Goal: Task Accomplishment & Management: Complete application form

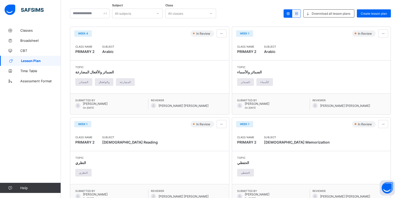
scroll to position [25, 0]
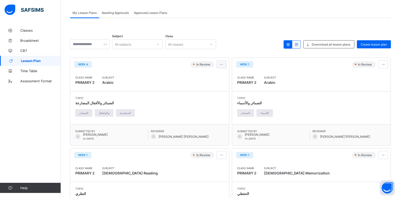
click at [221, 66] on div at bounding box center [221, 64] width 10 height 8
click at [213, 75] on span "View lesson plan" at bounding box center [208, 75] width 28 height 4
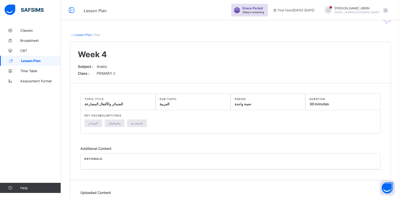
click at [30, 60] on span "Lesson Plan" at bounding box center [41, 61] width 40 height 4
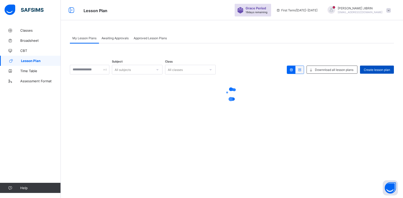
click at [376, 70] on span "Create lesson plan" at bounding box center [377, 70] width 26 height 4
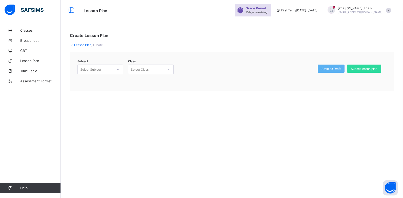
click at [93, 70] on div "Select Subject" at bounding box center [90, 70] width 21 height 10
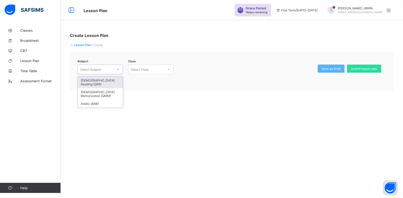
click at [100, 83] on div "[DEMOGRAPHIC_DATA] Reading (QRR)" at bounding box center [100, 83] width 45 height 12
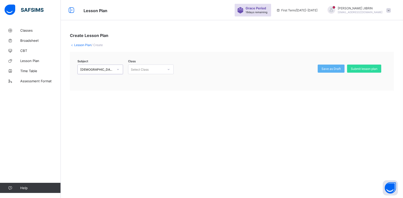
click at [169, 71] on icon at bounding box center [168, 69] width 3 height 5
click at [156, 82] on div "PRIMARY 2 -" at bounding box center [150, 81] width 45 height 8
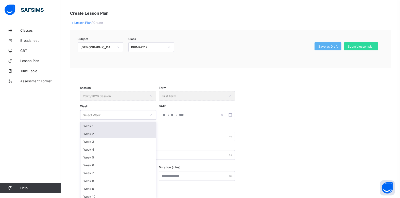
drag, startPoint x: 106, startPoint y: 134, endPoint x: 109, endPoint y: 134, distance: 3.3
click at [107, 120] on div "option Week 1 focused, 1 of 14. 14 results available. Use Up and Down to choose…" at bounding box center [118, 115] width 76 height 10
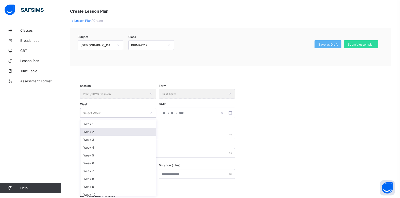
scroll to position [25, 0]
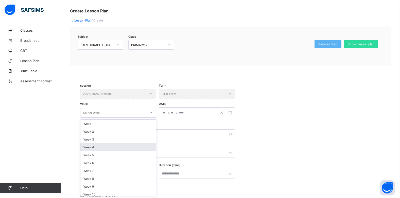
click at [117, 149] on div "Week 4" at bounding box center [118, 147] width 76 height 8
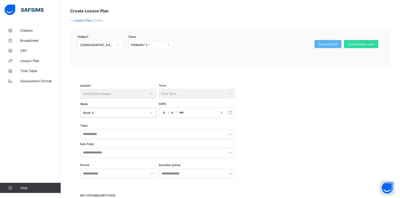
click at [202, 115] on div "/ /" at bounding box center [188, 113] width 58 height 10
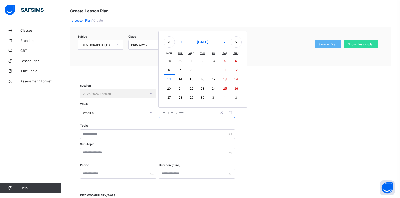
click at [212, 71] on abbr "10" at bounding box center [214, 70] width 4 height 4
type input "**********"
type input "**"
type input "****"
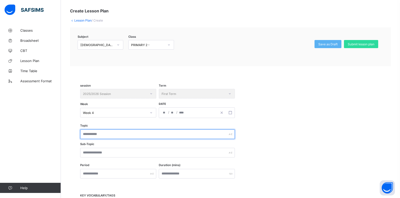
click at [90, 135] on input "text" at bounding box center [157, 135] width 155 height 10
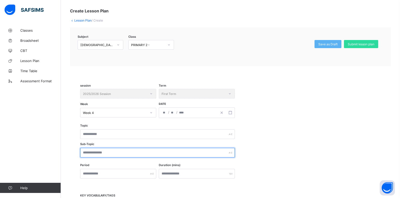
click at [93, 153] on input "text" at bounding box center [157, 153] width 155 height 10
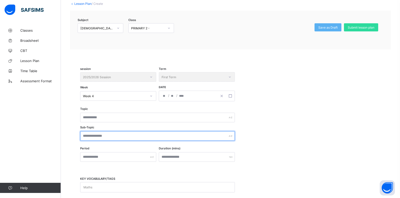
scroll to position [50, 0]
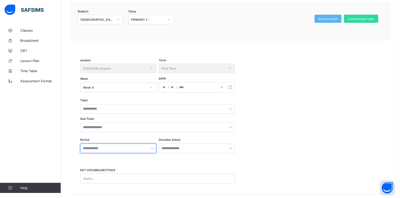
click at [96, 149] on input "text" at bounding box center [118, 149] width 76 height 10
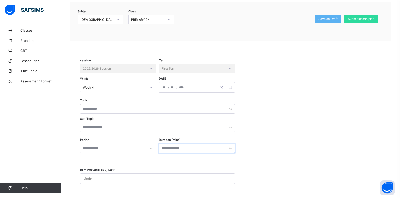
drag, startPoint x: 174, startPoint y: 146, endPoint x: 174, endPoint y: 143, distance: 3.0
click at [174, 144] on input "number" at bounding box center [197, 149] width 76 height 10
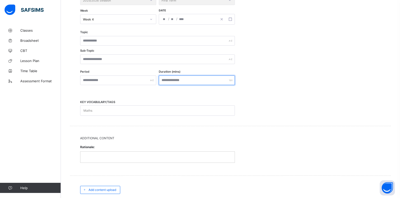
scroll to position [109, 0]
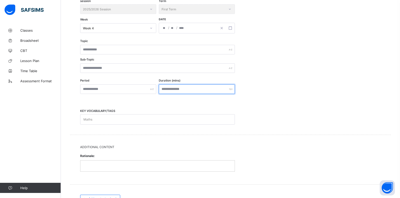
type input "**"
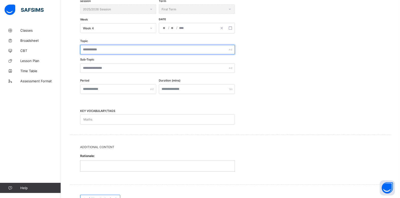
click at [101, 52] on input "text" at bounding box center [157, 50] width 155 height 10
type input "******"
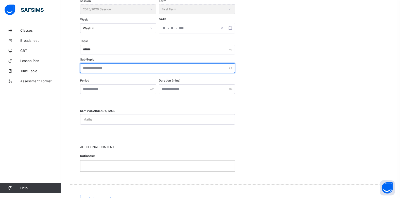
click at [100, 70] on input "text" at bounding box center [157, 68] width 155 height 10
type input "*******"
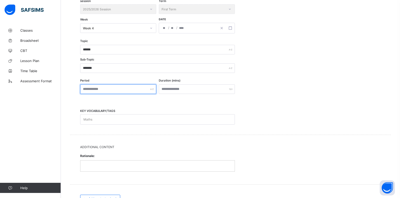
click at [97, 88] on input "text" at bounding box center [118, 89] width 76 height 10
type input "*"
click at [94, 90] on input "text" at bounding box center [118, 89] width 76 height 10
type input "*"
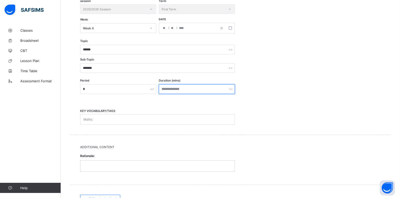
click at [173, 87] on input "**" at bounding box center [197, 89] width 76 height 10
type input "**"
type input "***"
click at [102, 166] on p at bounding box center [157, 166] width 146 height 5
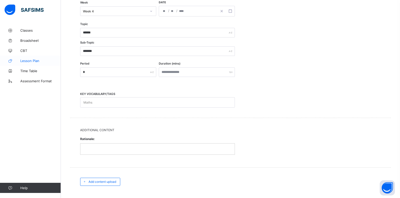
scroll to position [160, 0]
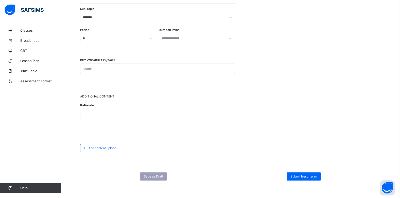
click at [99, 118] on div at bounding box center [157, 115] width 154 height 11
click at [109, 147] on span "Add content upload" at bounding box center [102, 148] width 28 height 4
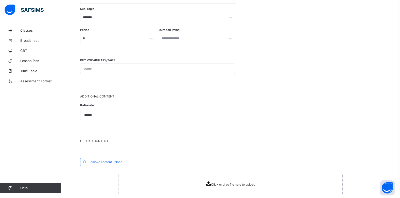
click at [230, 185] on span "Click or drag file here to upload" at bounding box center [233, 185] width 44 height 4
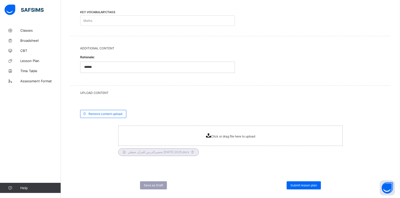
scroll to position [217, 0]
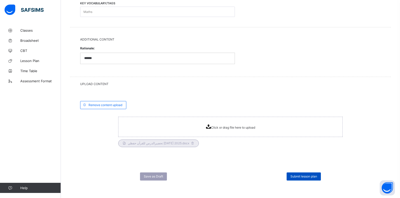
click at [296, 178] on span "Submit lesson plan" at bounding box center [303, 177] width 27 height 4
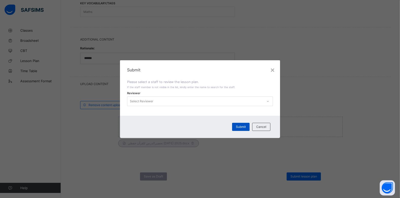
click at [245, 130] on div "Submit" at bounding box center [240, 127] width 17 height 8
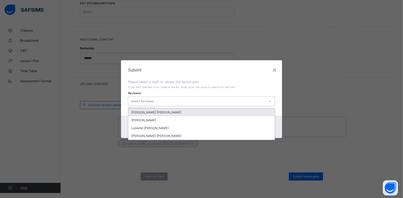
click at [271, 100] on icon at bounding box center [270, 101] width 3 height 5
click at [155, 114] on div "[PERSON_NAME] [PERSON_NAME]" at bounding box center [201, 112] width 147 height 8
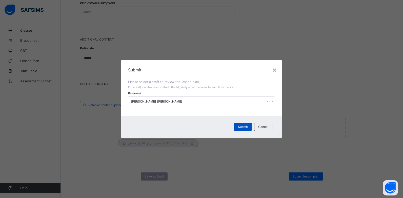
click at [248, 127] on span "Submit" at bounding box center [243, 127] width 10 height 4
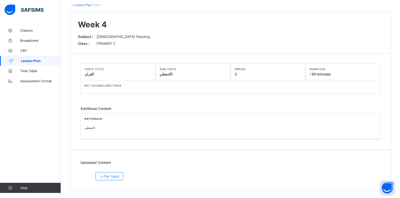
scroll to position [30, 0]
click at [51, 62] on span "Lesson Plan" at bounding box center [41, 61] width 40 height 4
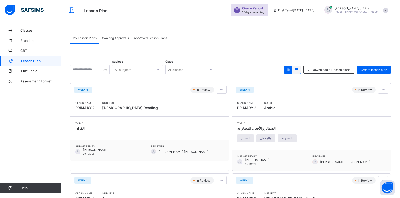
drag, startPoint x: 274, startPoint y: 55, endPoint x: 266, endPoint y: 59, distance: 8.6
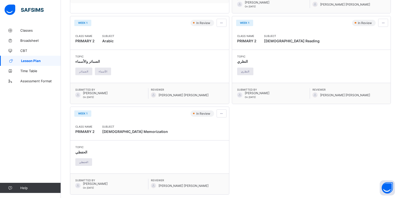
scroll to position [173, 0]
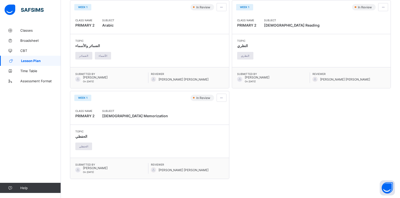
drag, startPoint x: 0, startPoint y: 57, endPoint x: -1, endPoint y: 65, distance: 8.9
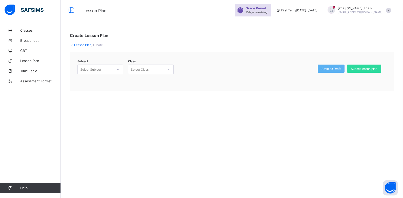
drag, startPoint x: 0, startPoint y: 67, endPoint x: -1, endPoint y: 70, distance: 3.0
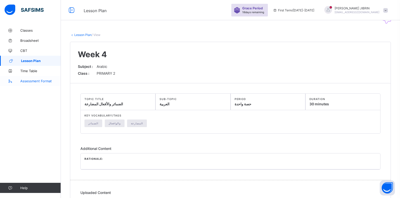
click at [0, 66] on link "Time Table" at bounding box center [30, 71] width 61 height 10
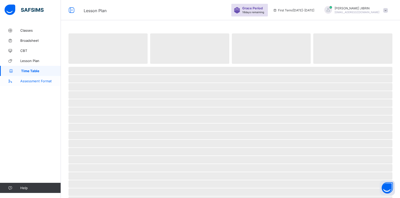
click at [0, 66] on link "Time Table" at bounding box center [30, 71] width 61 height 10
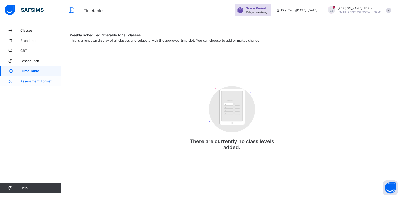
click at [0, 66] on link "Time Table" at bounding box center [30, 71] width 61 height 10
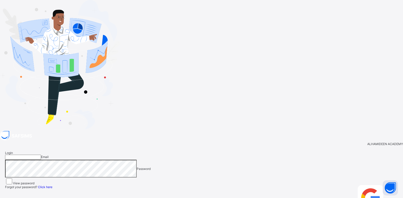
type input "**********"
